Goal: Use online tool/utility

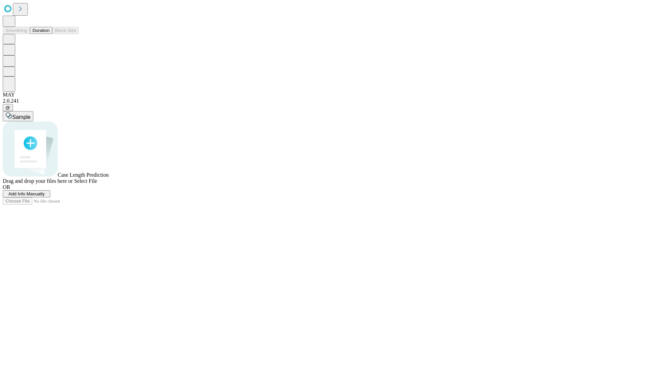
click at [50, 34] on button "Duration" at bounding box center [41, 30] width 22 height 7
click at [45, 196] on span "Add Info Manually" at bounding box center [26, 193] width 36 height 5
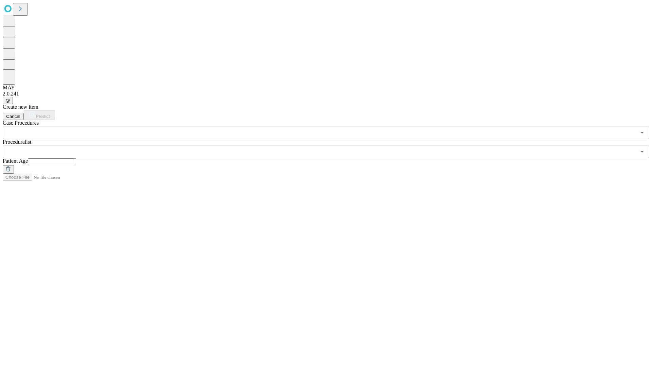
click at [76, 158] on input "text" at bounding box center [52, 161] width 48 height 7
type input "*"
click at [331, 145] on input "text" at bounding box center [319, 151] width 633 height 13
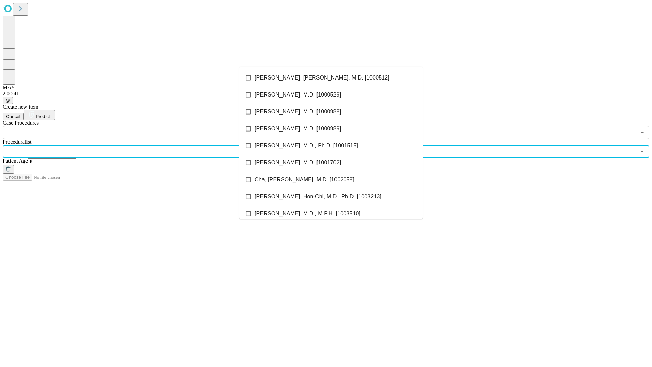
click at [331, 78] on li "[PERSON_NAME], [PERSON_NAME], M.D. [1000512]" at bounding box center [330, 77] width 183 height 17
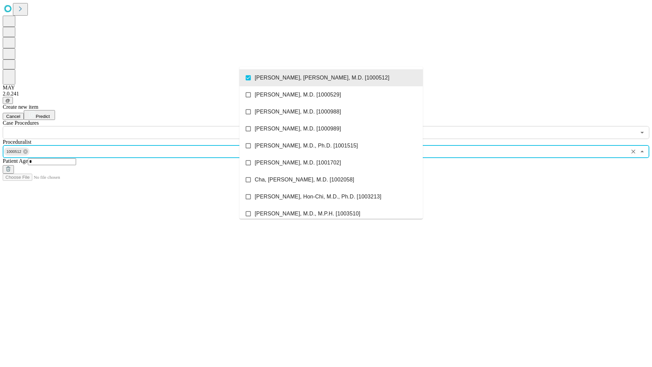
click at [143, 126] on input "text" at bounding box center [319, 132] width 633 height 13
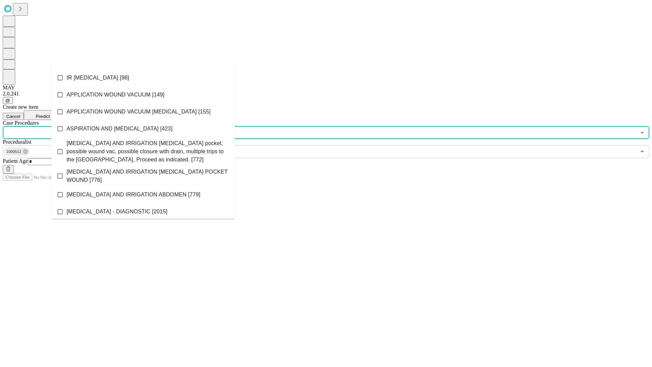
click at [143, 78] on li "IR [MEDICAL_DATA] [98]" at bounding box center [142, 77] width 183 height 17
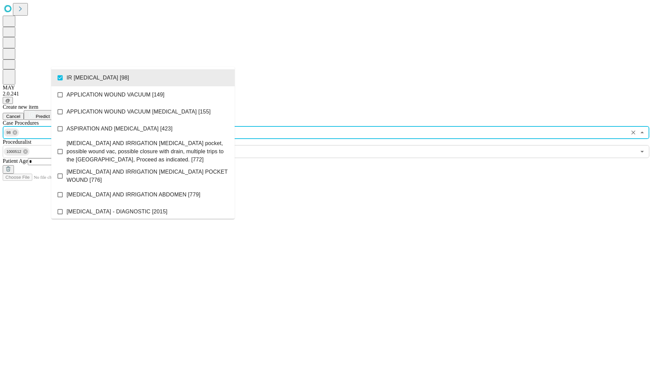
click at [50, 114] on span "Predict" at bounding box center [43, 116] width 14 height 5
